Goal: Navigation & Orientation: Find specific page/section

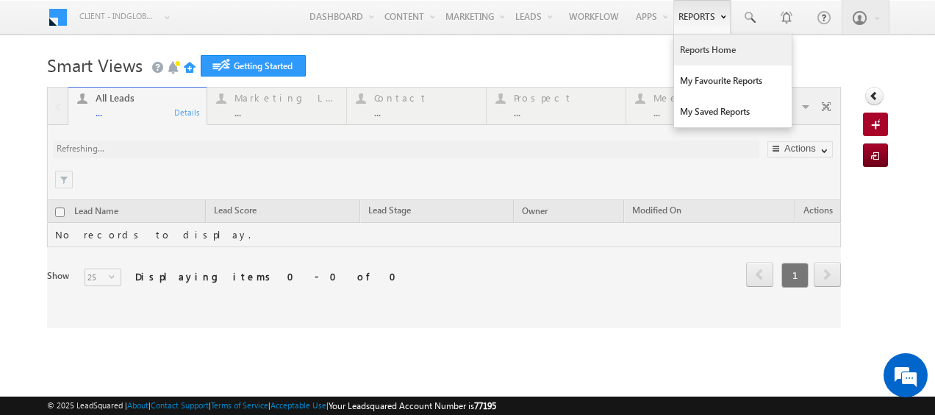
click at [709, 51] on link "Reports Home" at bounding box center [733, 50] width 118 height 31
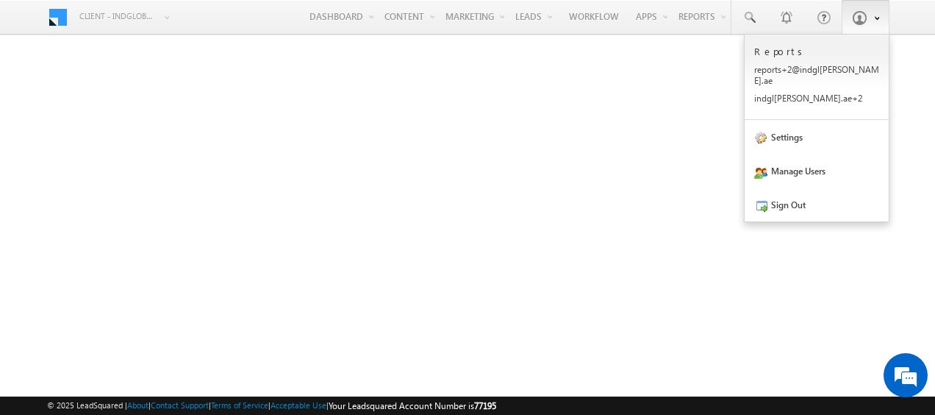
click at [875, 11] on span at bounding box center [874, 17] width 10 height 13
click at [801, 193] on link "Sign Out" at bounding box center [817, 205] width 144 height 34
